Goal: Task Accomplishment & Management: Understand process/instructions

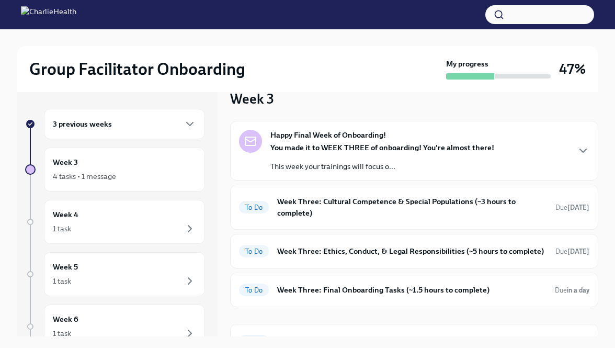
scroll to position [40, 0]
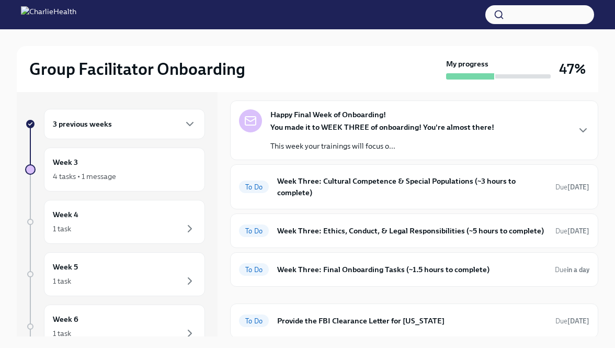
click at [304, 142] on p "This week your trainings will focus o..." at bounding box center [382, 146] width 224 height 10
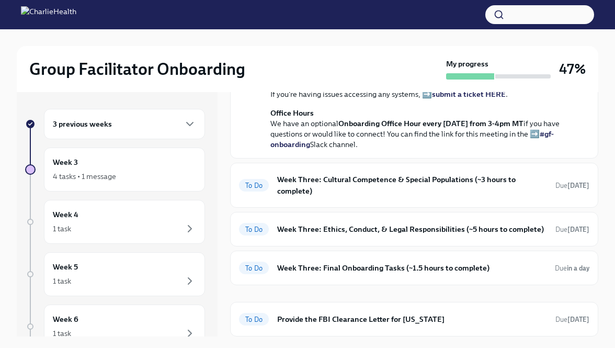
scroll to position [431, 0]
click at [293, 182] on h6 "Week Three: Cultural Competence & Special Populations (~3 hours to complete)" at bounding box center [412, 185] width 270 height 23
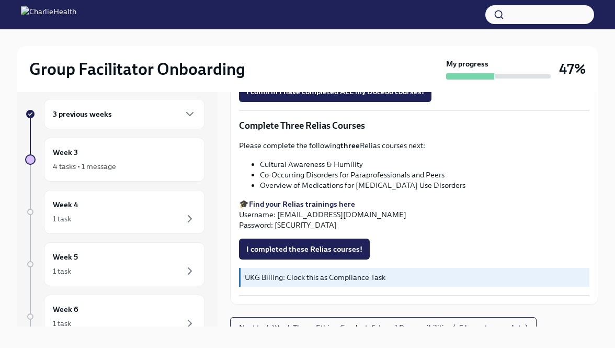
scroll to position [10, 0]
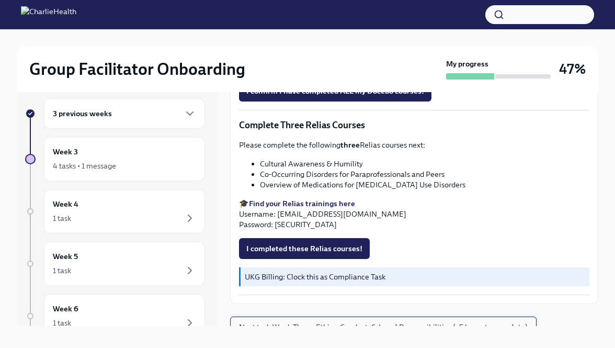
click at [273, 321] on span "Next task : Week Three: Ethics, Conduct, & Legal Responsibilities (~5 hours to …" at bounding box center [383, 326] width 288 height 10
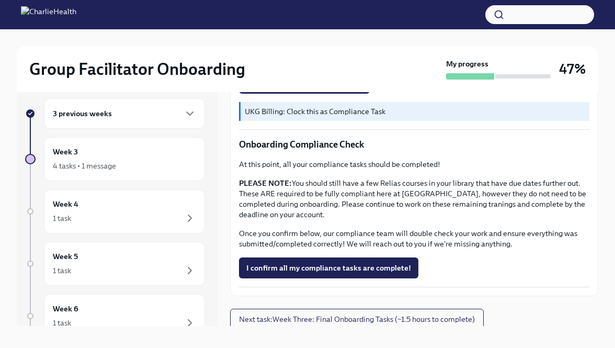
scroll to position [590, 0]
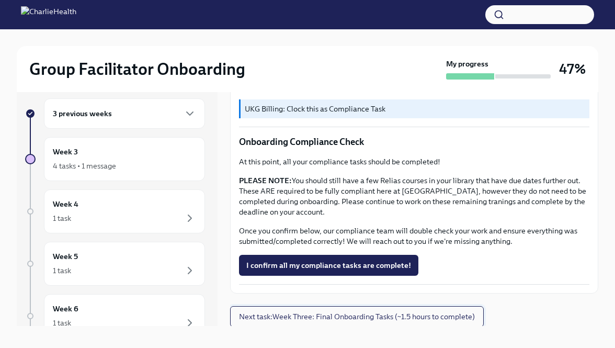
click at [284, 317] on span "Next task : Week Three: Final Onboarding Tasks (~1.5 hours to complete)" at bounding box center [357, 316] width 236 height 10
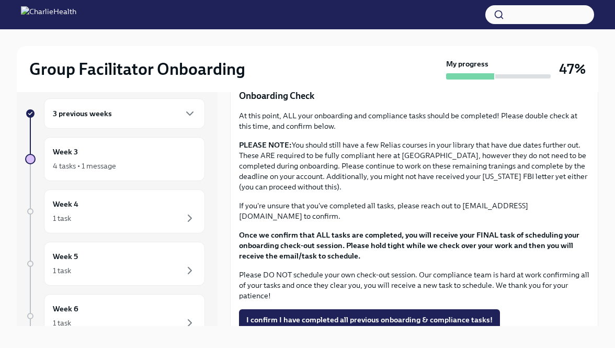
scroll to position [863, 0]
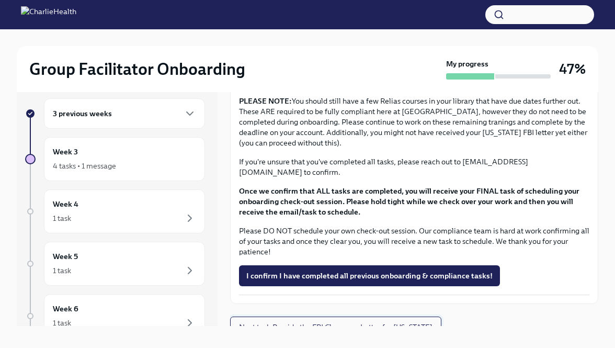
click at [276, 321] on span "Next task : Provide the FBI Clearance Letter for [US_STATE]" at bounding box center [335, 326] width 193 height 10
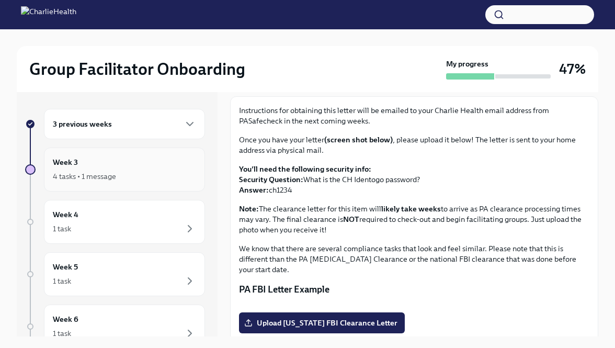
click at [179, 167] on div "Week 3 4 tasks • 1 message" at bounding box center [124, 169] width 143 height 26
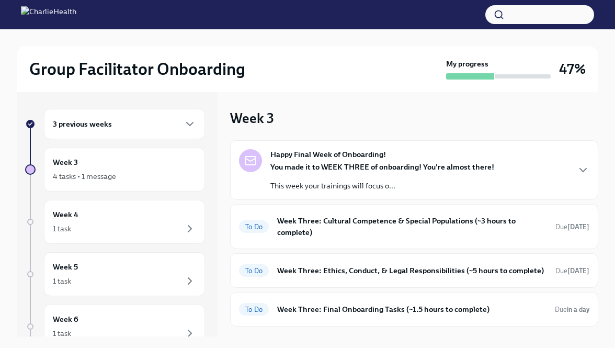
click at [297, 163] on strong "You made it to WEEK THREE of onboarding! You're almost there!" at bounding box center [382, 166] width 224 height 9
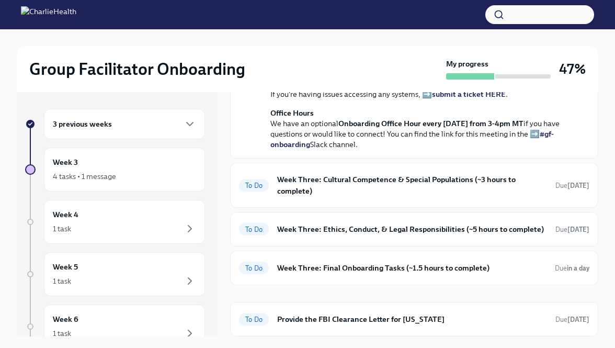
scroll to position [431, 0]
click at [599, 296] on div "Group Facilitator Onboarding My progress 47% 3 previous weeks Week 3 4 tasks • …" at bounding box center [307, 263] width 615 height 468
click at [308, 188] on h6 "Week Three: Cultural Competence & Special Populations (~3 hours to complete)" at bounding box center [412, 185] width 270 height 23
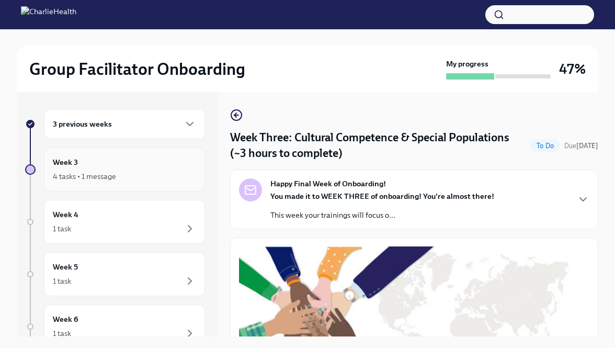
click at [143, 165] on div "Week 3 4 tasks • 1 message" at bounding box center [124, 169] width 143 height 26
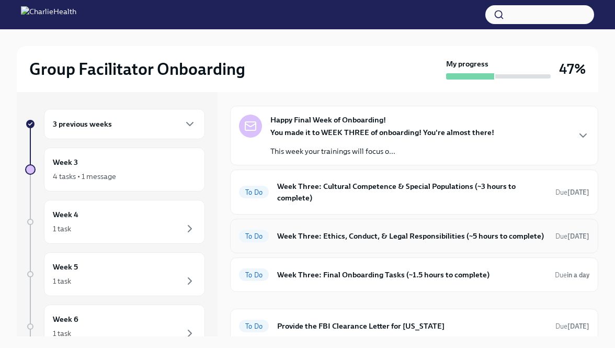
scroll to position [40, 0]
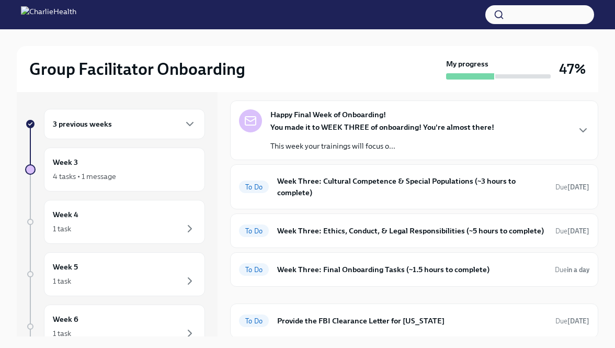
click at [158, 122] on div "3 previous weeks" at bounding box center [124, 124] width 143 height 13
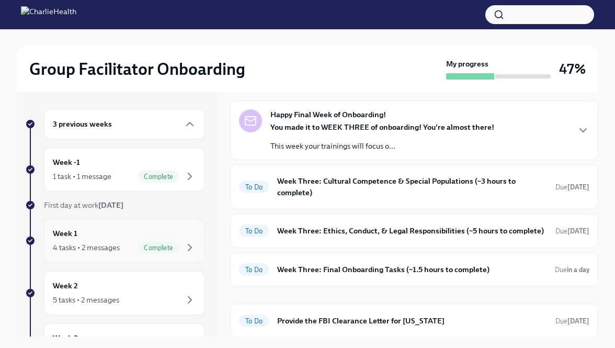
click at [130, 249] on div "4 tasks • 2 messages Complete" at bounding box center [124, 247] width 143 height 13
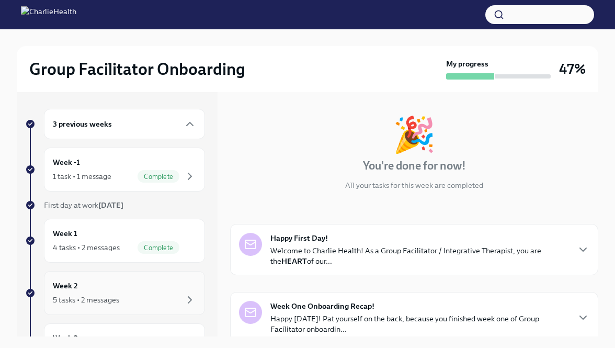
click at [125, 282] on div "Week 2 5 tasks • 2 messages" at bounding box center [124, 293] width 143 height 26
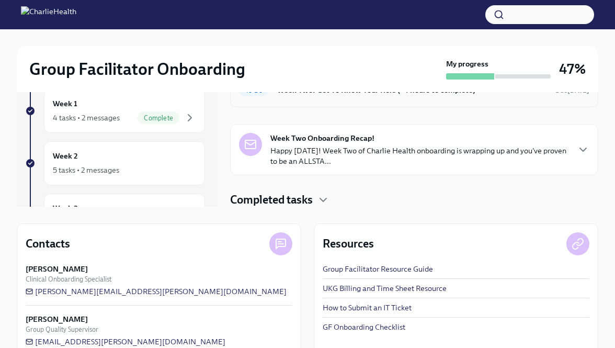
scroll to position [149, 0]
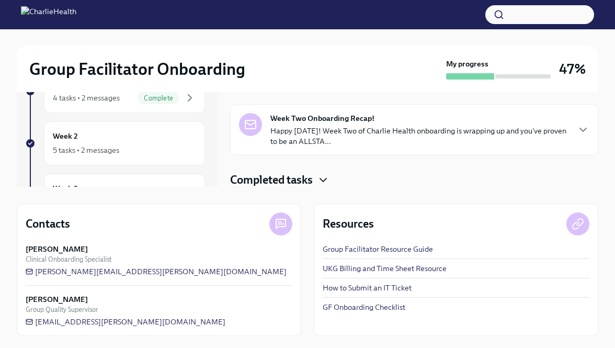
click at [319, 182] on icon "button" at bounding box center [323, 180] width 13 height 13
click at [319, 181] on icon "button" at bounding box center [323, 180] width 13 height 13
click at [154, 159] on div "Week 2 5 tasks • 2 messages" at bounding box center [124, 143] width 161 height 44
click at [154, 144] on div "5 tasks • 2 messages" at bounding box center [124, 150] width 143 height 13
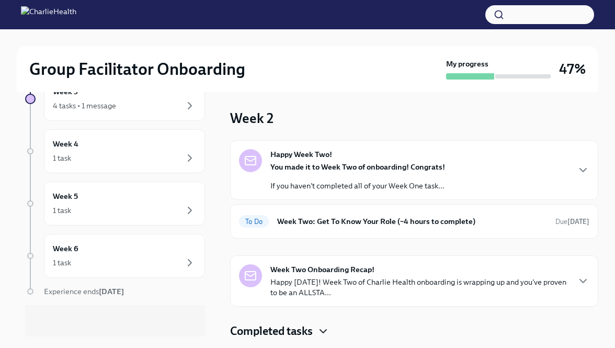
click at [301, 164] on strong "You made it to Week Two of onboarding! Congrats!" at bounding box center [357, 166] width 175 height 9
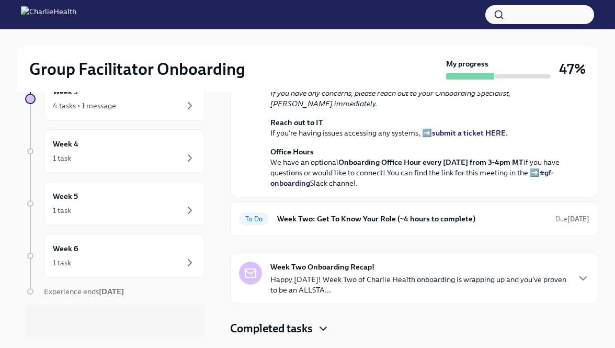
scroll to position [338, 0]
click at [313, 219] on h6 "Week Two: Get To Know Your Role (~4 hours to complete)" at bounding box center [412, 218] width 270 height 11
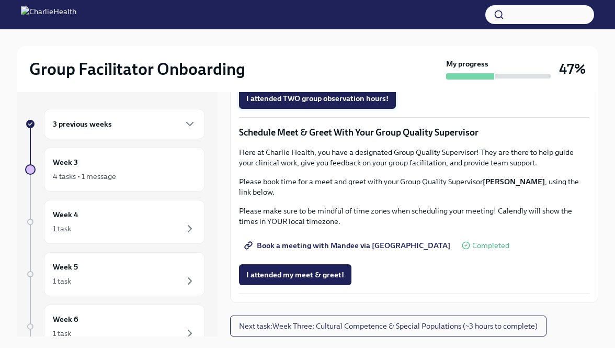
scroll to position [836, 0]
click at [304, 103] on span "I attended TWO group observation hours!" at bounding box center [317, 98] width 142 height 10
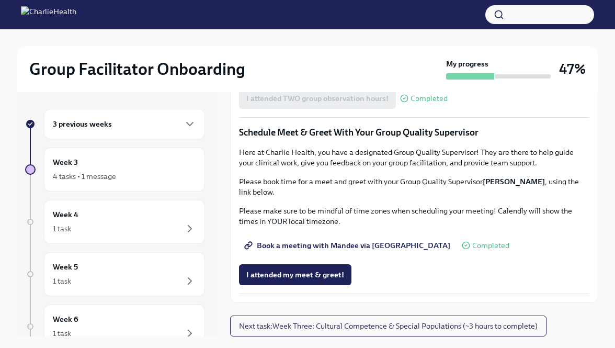
scroll to position [992, 0]
click at [371, 327] on span "Next task : Week Three: Cultural Competence & Special Populations (~3 hours to …" at bounding box center [388, 325] width 298 height 10
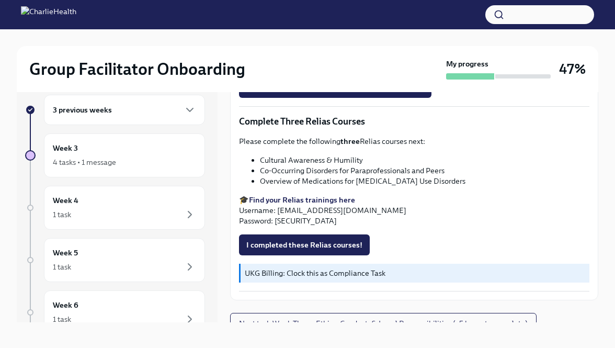
scroll to position [18, 0]
